Goal: Transaction & Acquisition: Purchase product/service

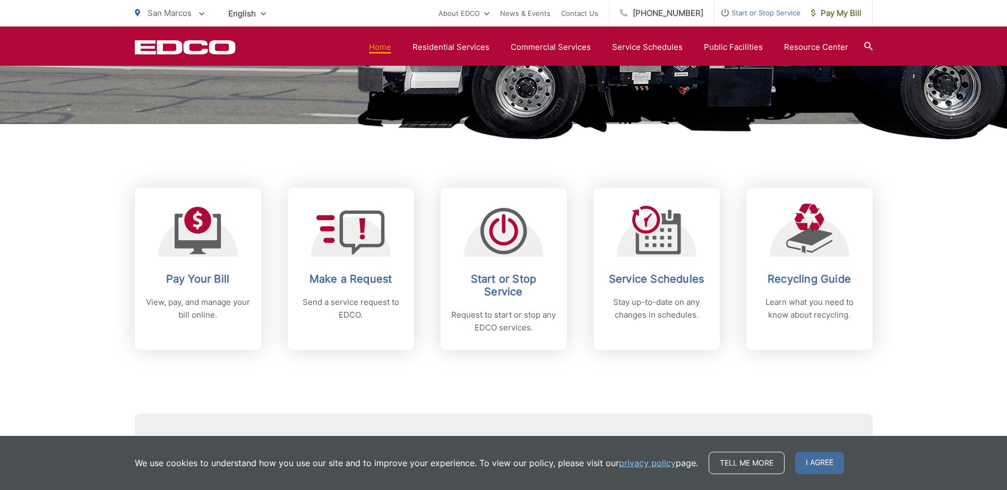
scroll to position [341, 0]
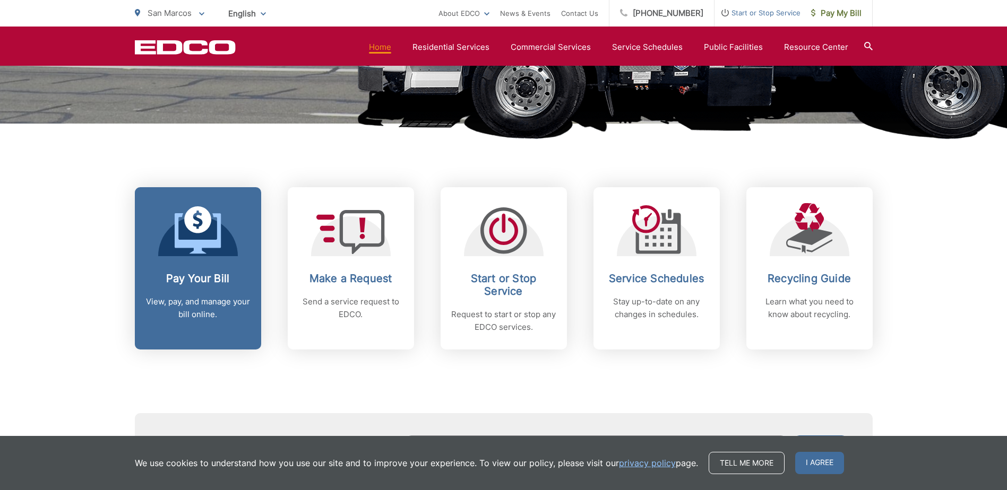
click at [236, 271] on link "Pay Your Bill View, pay, and manage your bill online." at bounding box center [198, 268] width 126 height 162
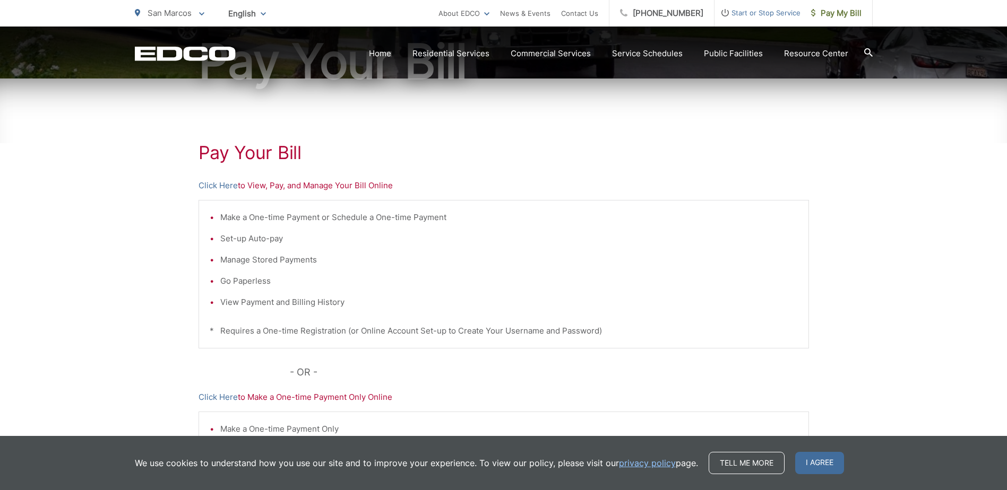
scroll to position [135, 0]
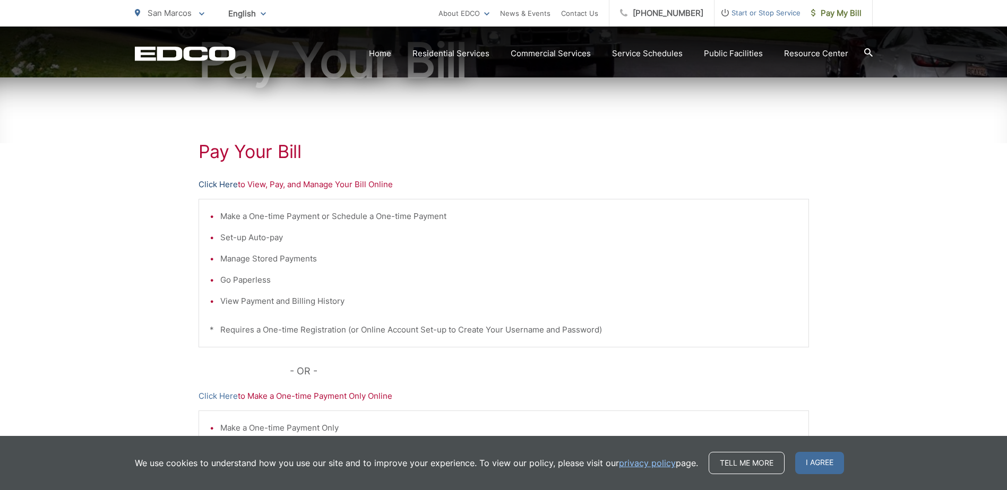
click at [217, 186] on link "Click Here" at bounding box center [218, 184] width 39 height 13
click at [221, 185] on link "Click Here" at bounding box center [218, 184] width 39 height 13
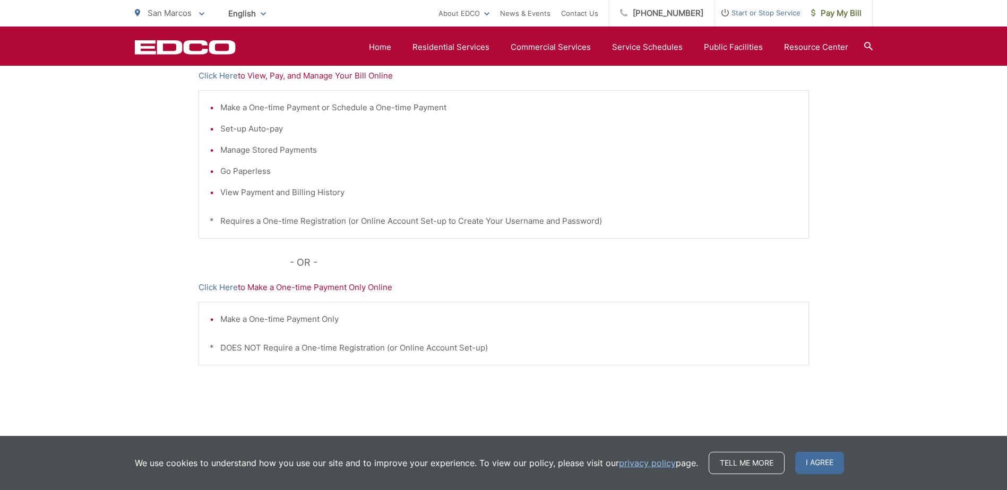
scroll to position [241, 0]
click at [225, 289] on link "Click Here" at bounding box center [218, 290] width 39 height 13
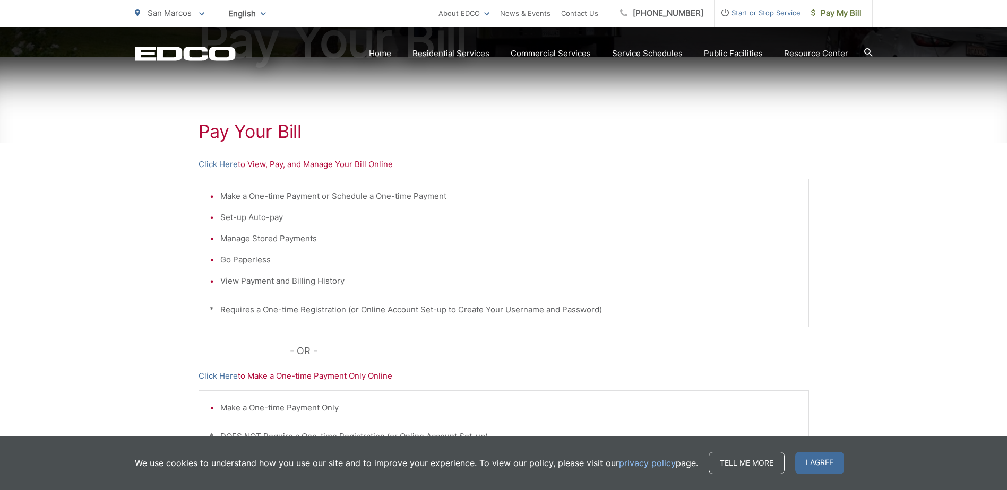
scroll to position [154, 0]
click at [229, 166] on link "Click Here" at bounding box center [218, 165] width 39 height 13
click at [179, 51] on icon "EDCD logo. Return to the homepage." at bounding box center [185, 54] width 100 height 14
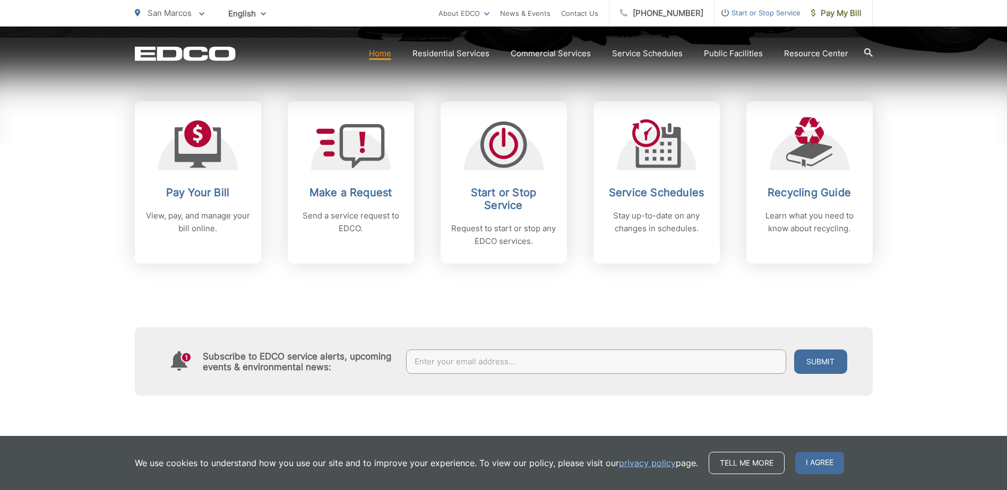
scroll to position [428, 0]
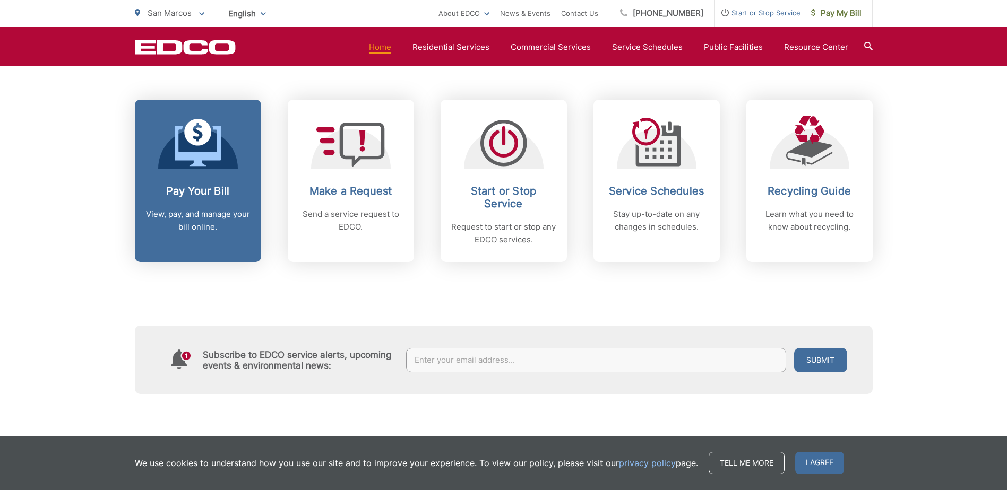
click at [225, 186] on h2 "Pay Your Bill" at bounding box center [197, 191] width 105 height 13
